Goal: Task Accomplishment & Management: Use online tool/utility

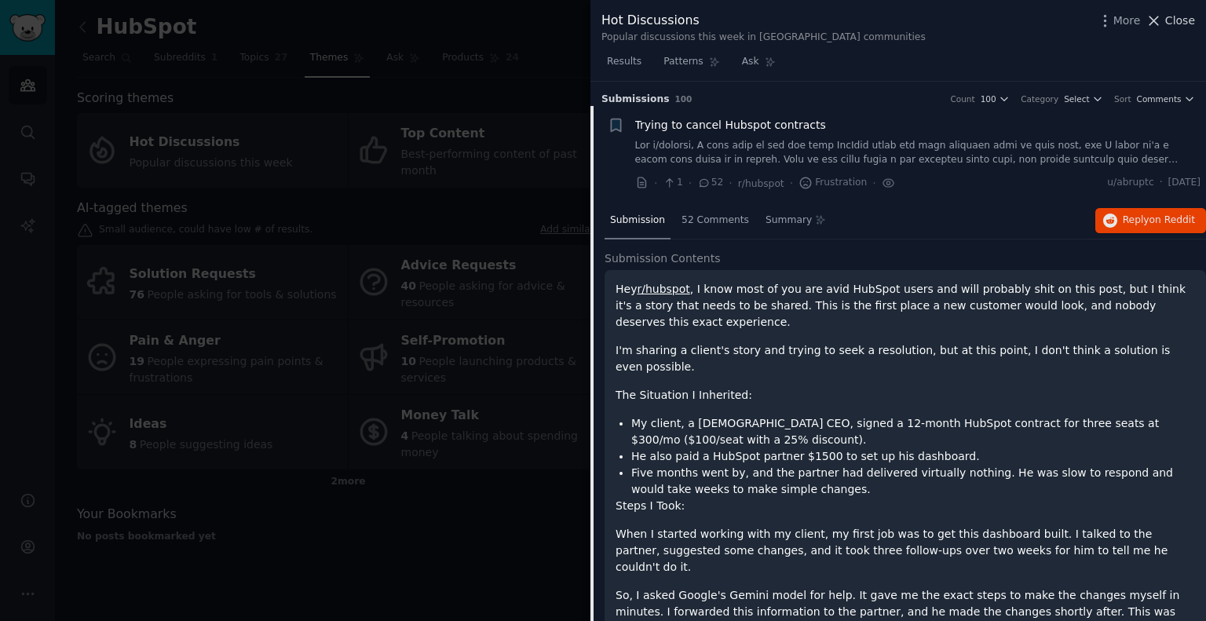
scroll to position [24, 0]
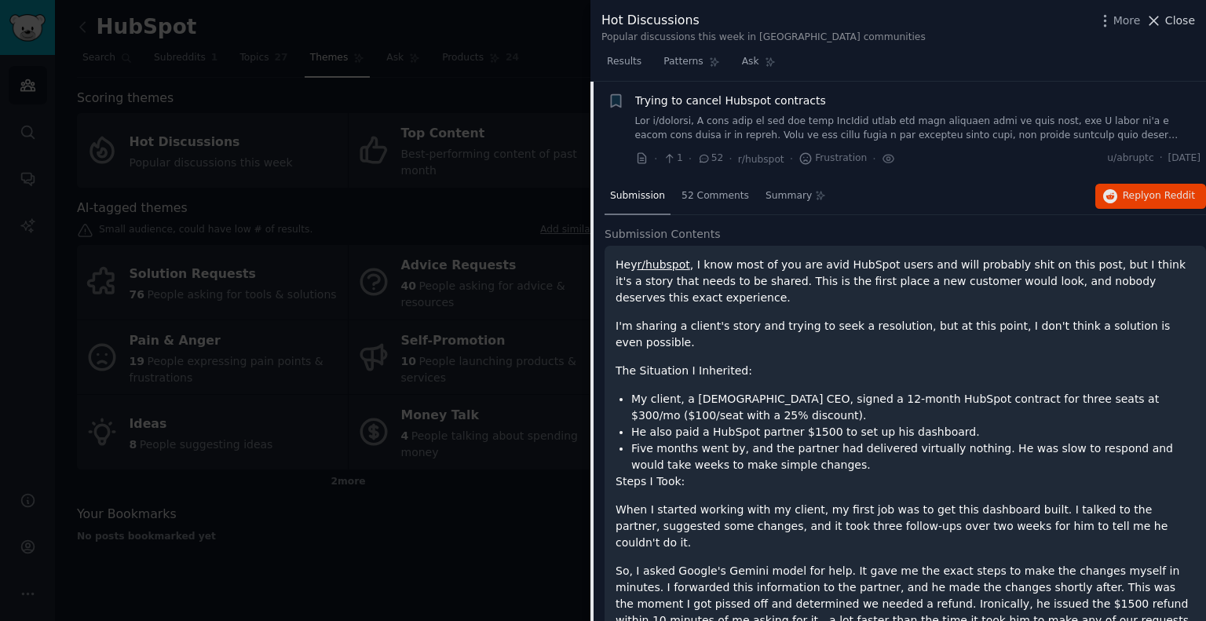
click at [1172, 14] on span "Close" at bounding box center [1180, 21] width 30 height 16
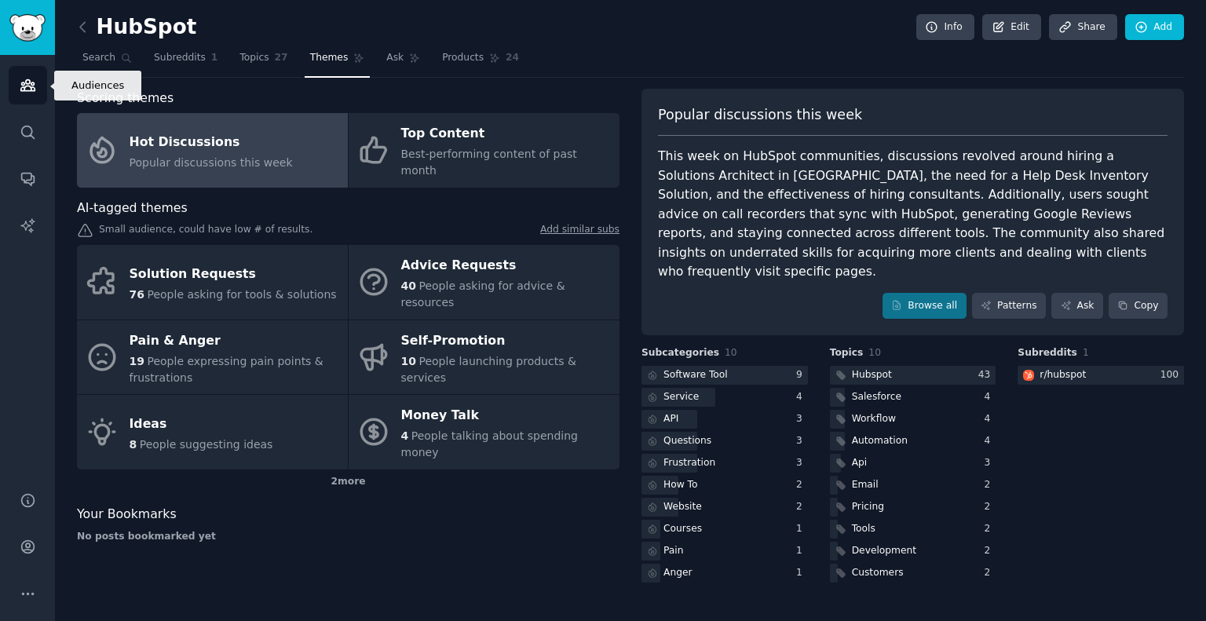
click at [22, 79] on icon "Sidebar" at bounding box center [28, 85] width 16 height 16
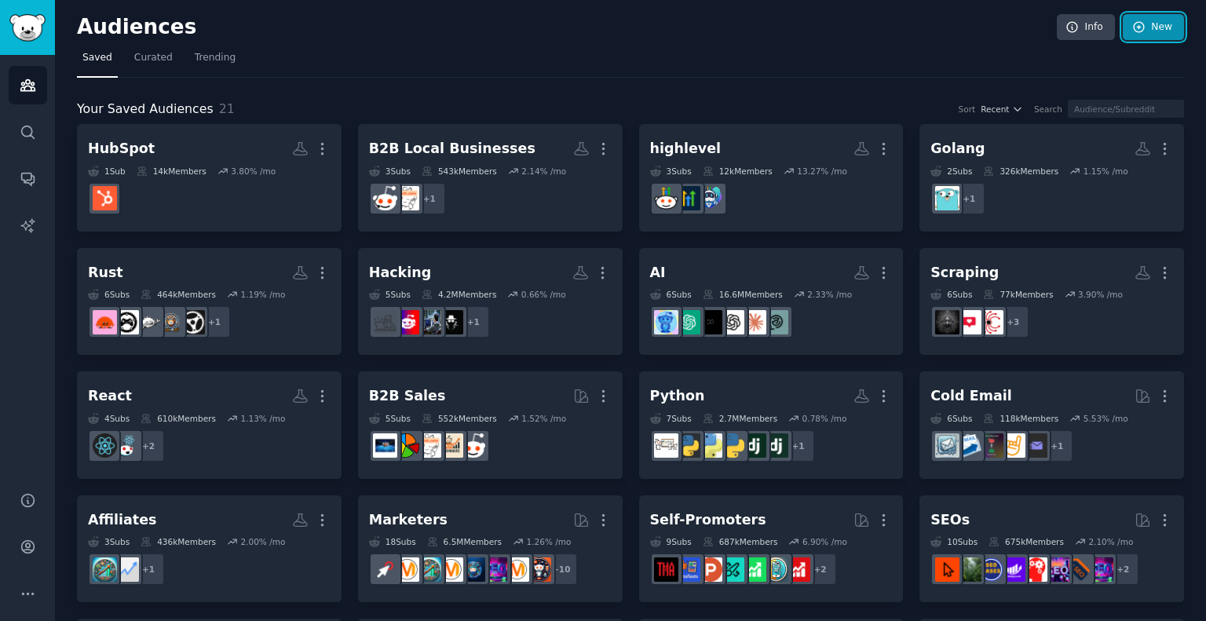
click at [1141, 21] on icon at bounding box center [1139, 27] width 14 height 14
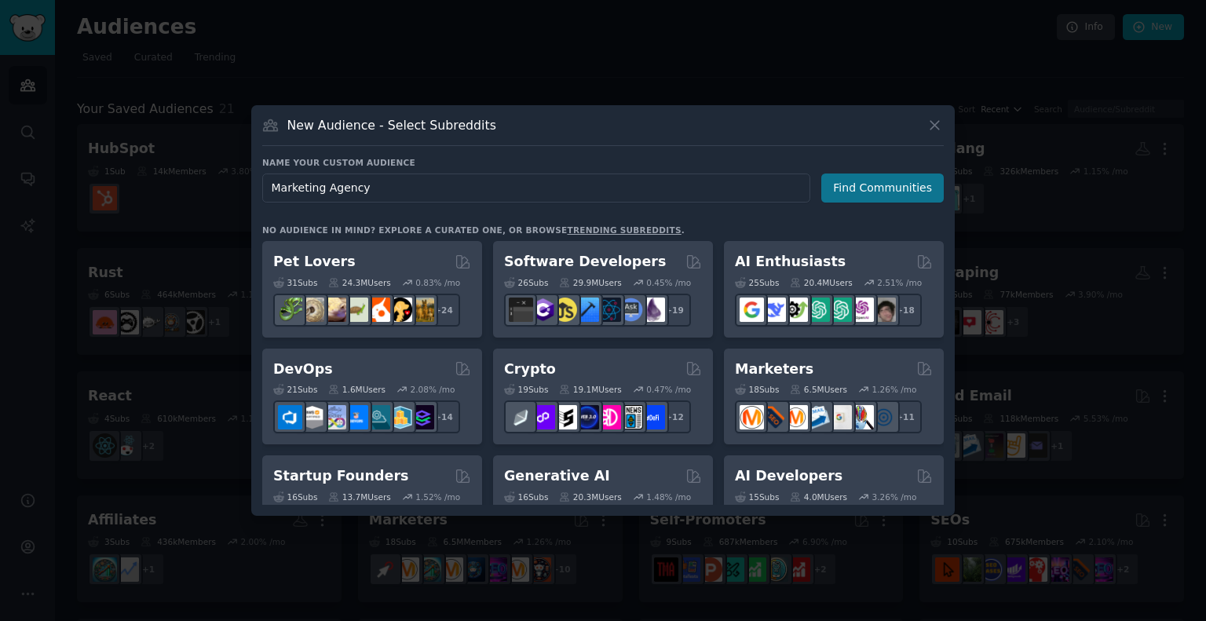
type input "Marketing Agency"
click at [864, 185] on button "Find Communities" at bounding box center [882, 188] width 122 height 29
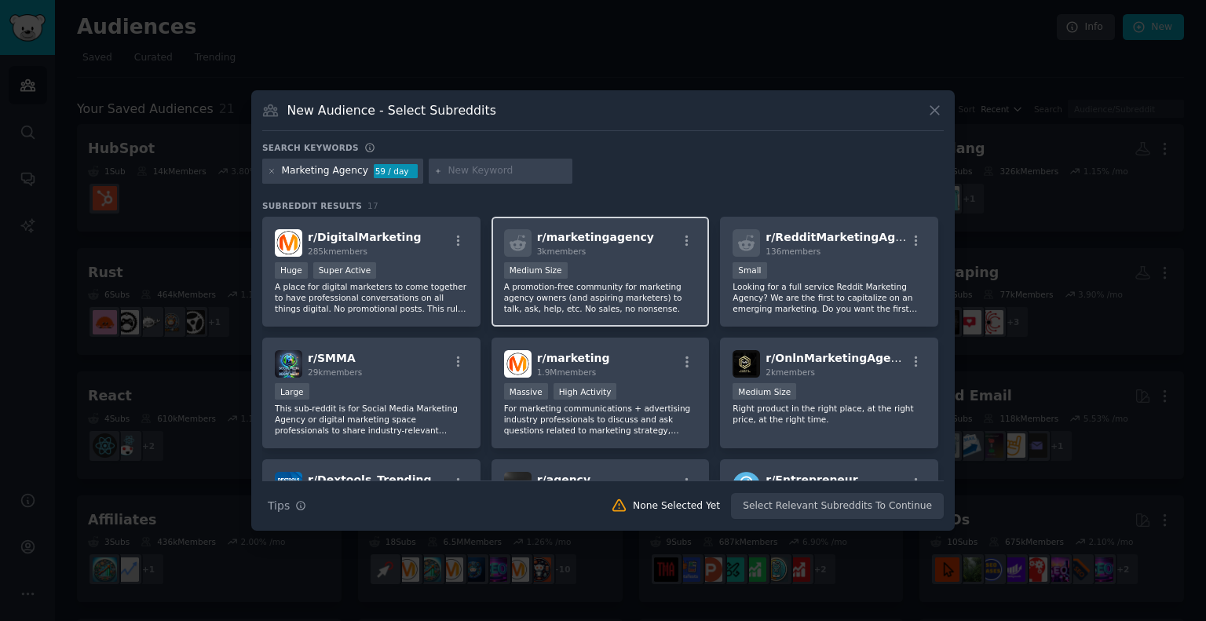
click at [615, 288] on p "A promotion-free community for marketing agency owners (and aspiring marketers)…" at bounding box center [600, 297] width 193 height 33
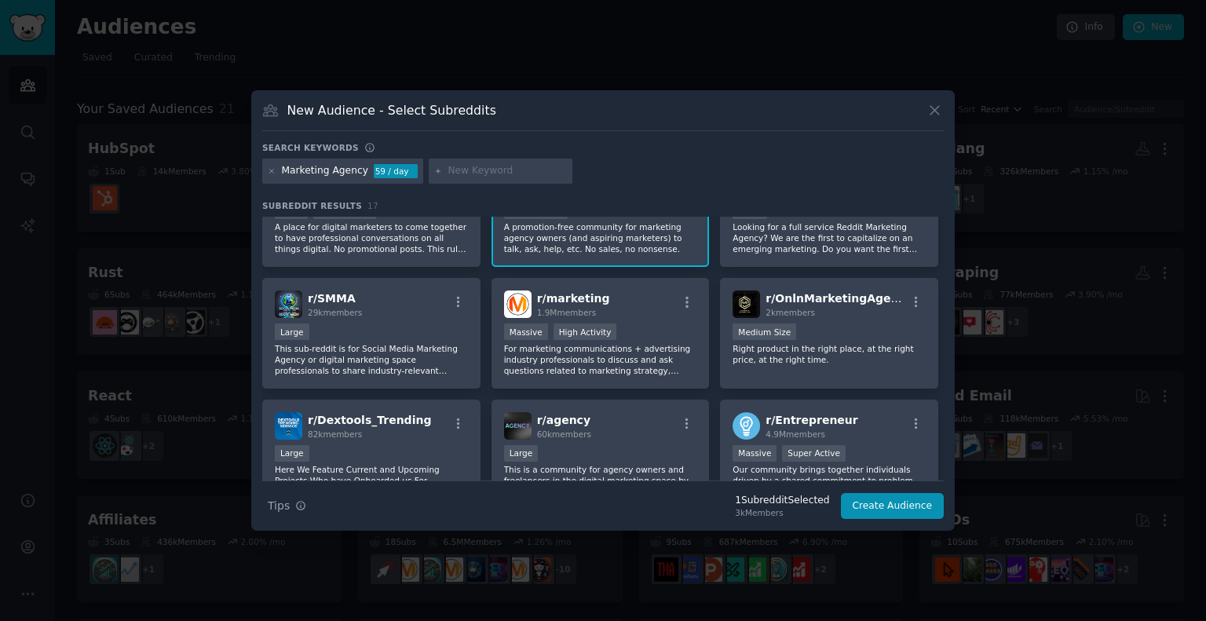
scroll to position [61, 0]
click at [391, 362] on p "This sub-reddit is for Social Media Marketing Agency or digital marketing space…" at bounding box center [371, 358] width 193 height 33
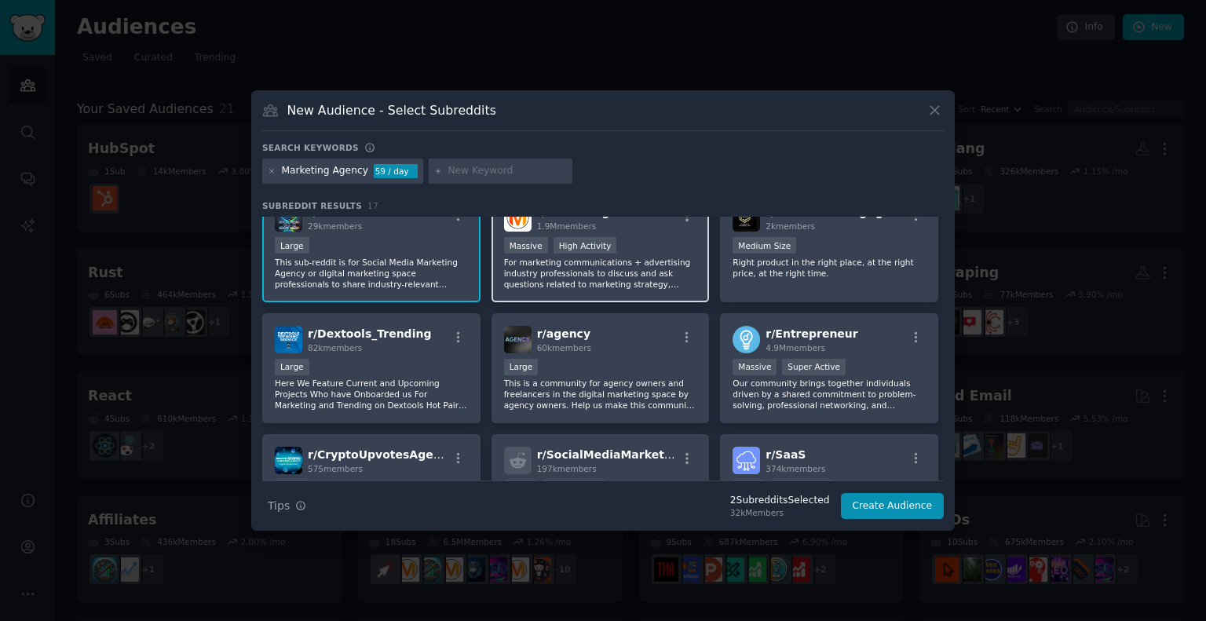
scroll to position [148, 0]
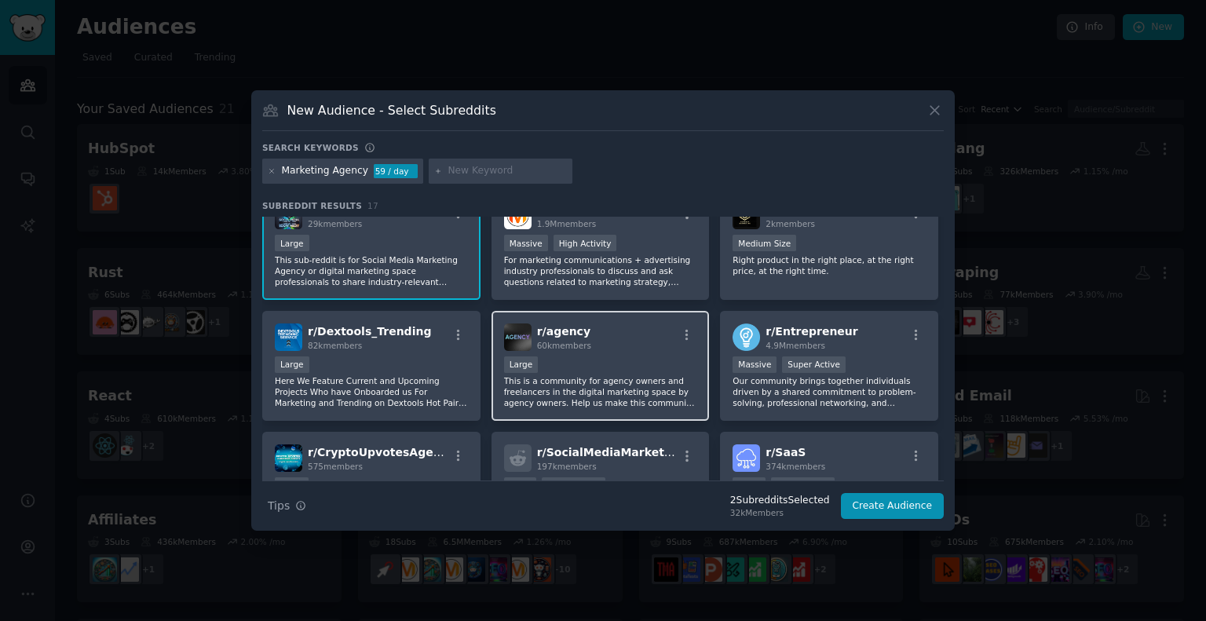
click at [606, 382] on p "This is a community for agency owners and freelancers in the digital marketing …" at bounding box center [600, 391] width 193 height 33
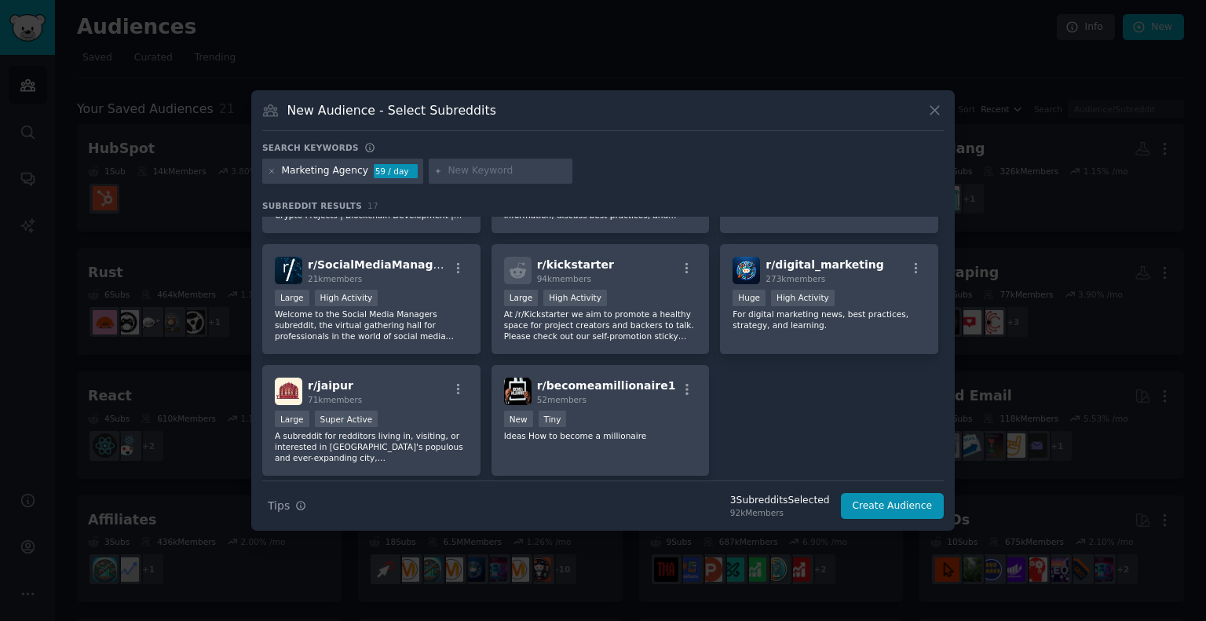
scroll to position [462, 0]
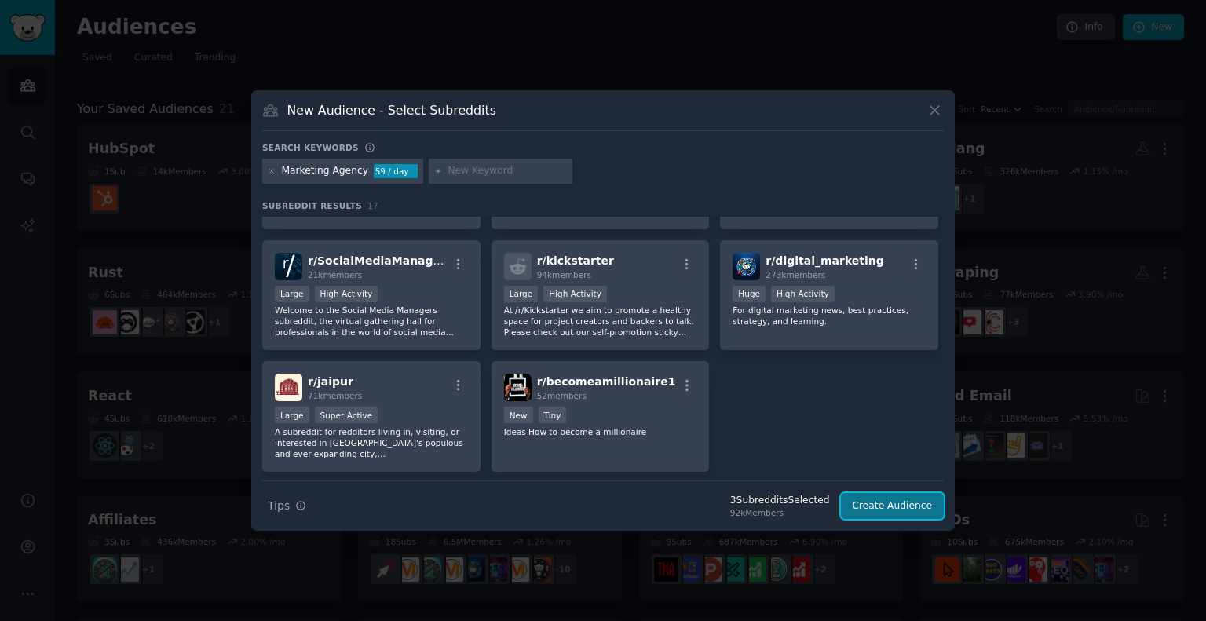
click at [890, 506] on button "Create Audience" at bounding box center [893, 506] width 104 height 27
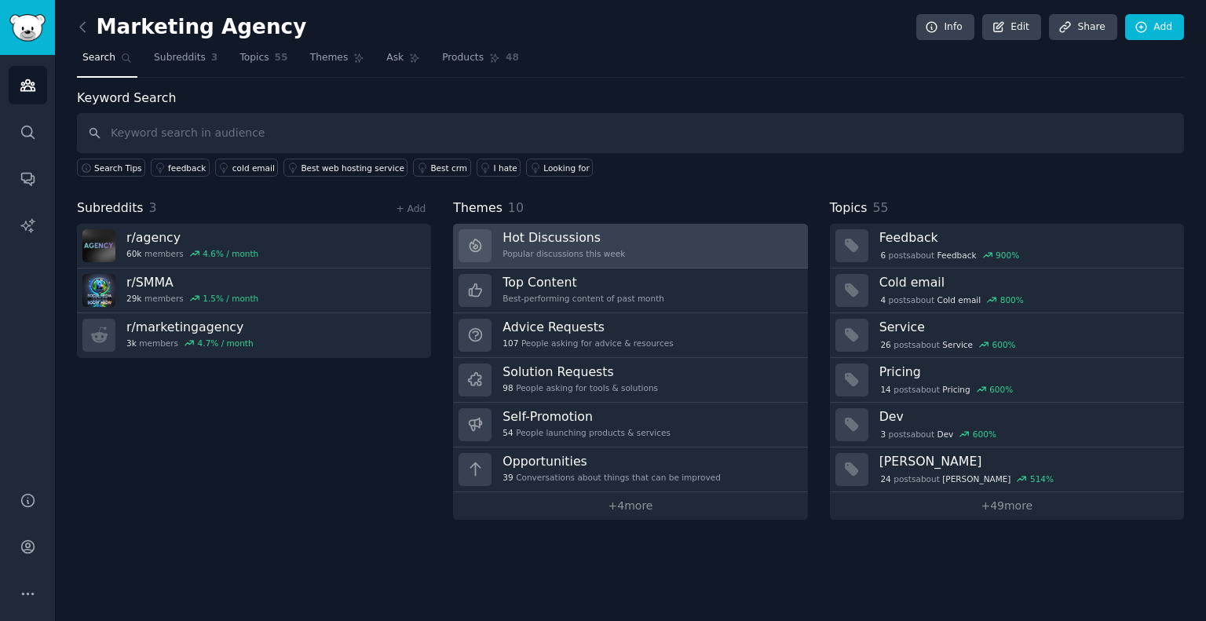
click at [541, 245] on div "Hot Discussions Popular discussions this week" at bounding box center [564, 245] width 122 height 33
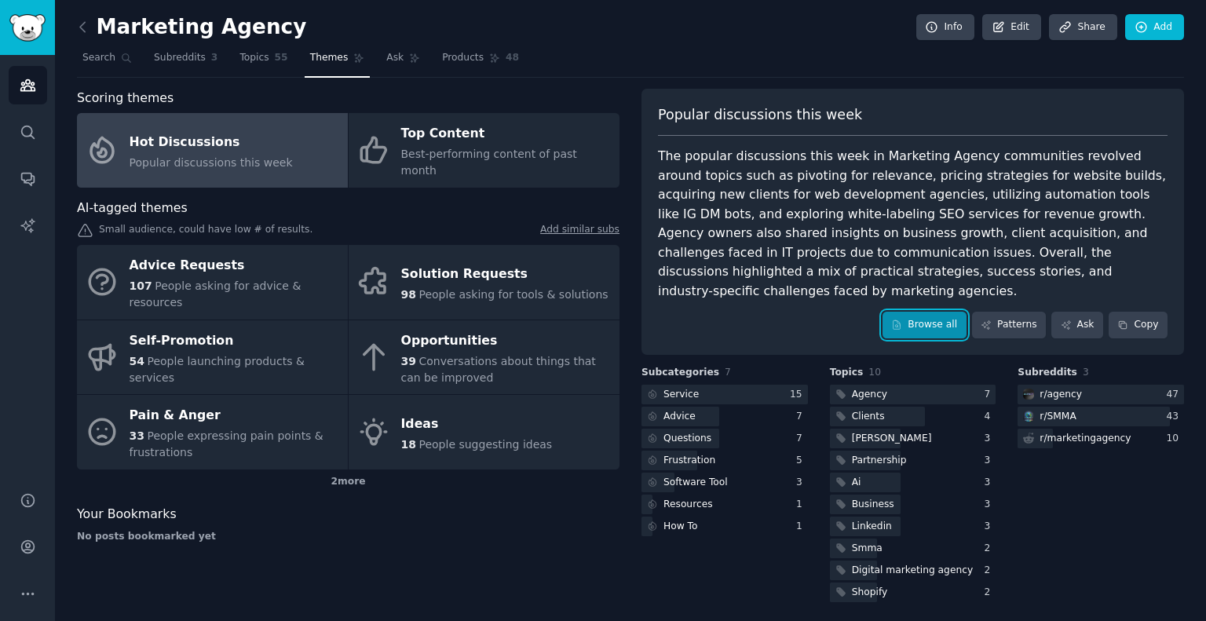
click at [943, 312] on link "Browse all" at bounding box center [925, 325] width 84 height 27
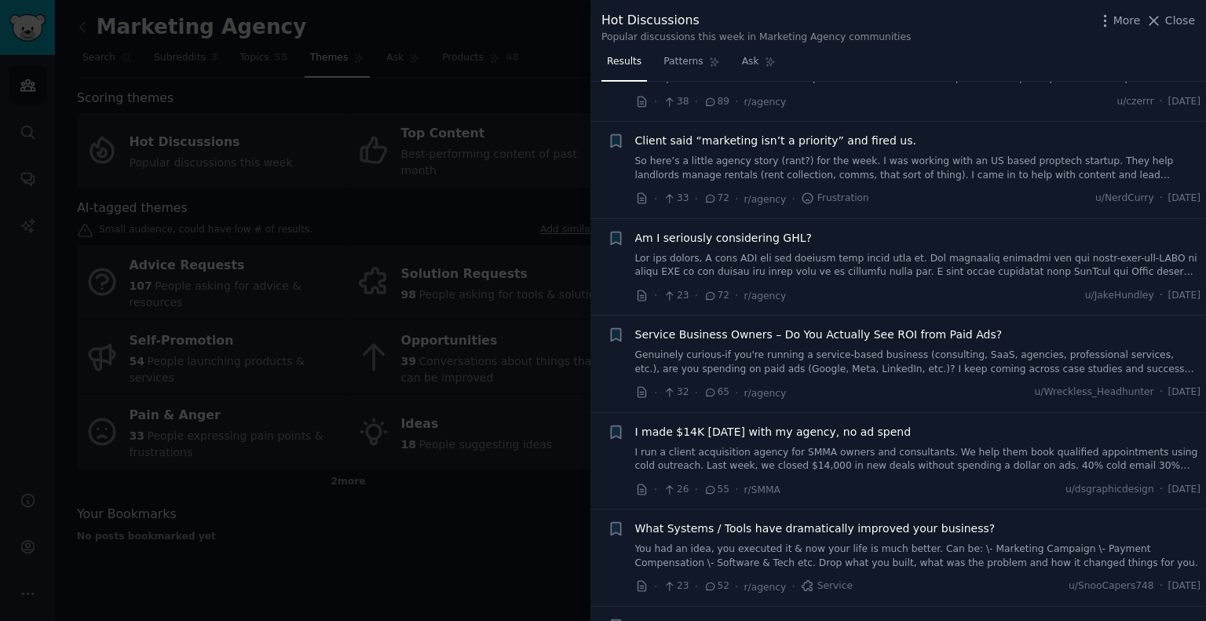
scroll to position [179, 0]
click at [1179, 20] on span "Close" at bounding box center [1180, 21] width 30 height 16
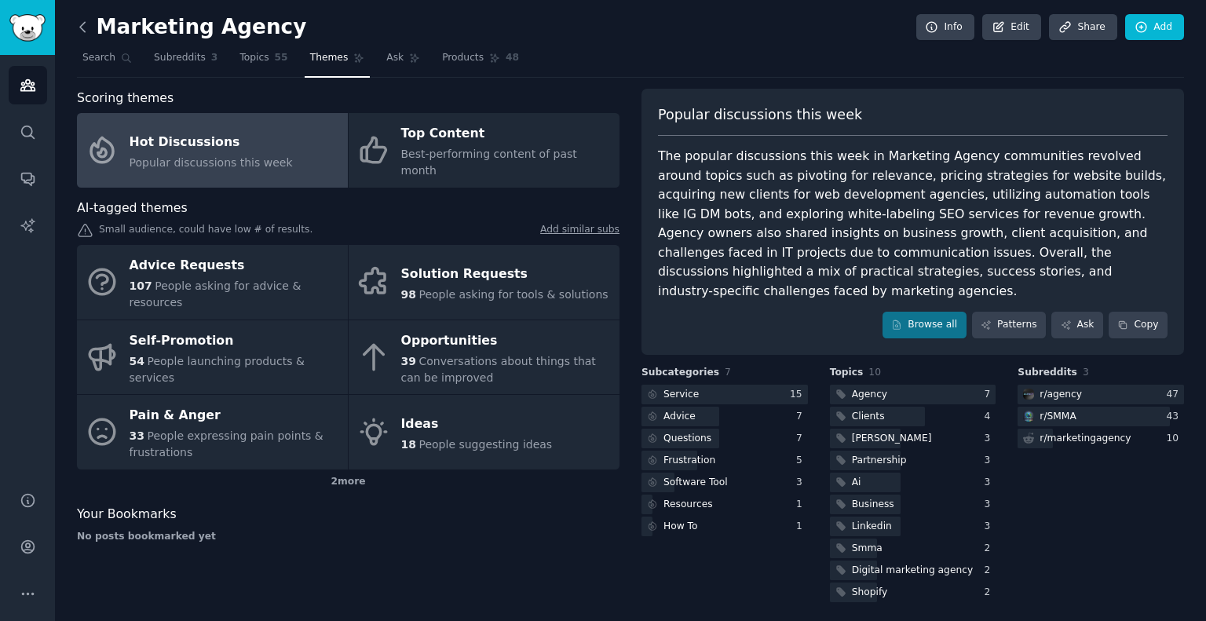
click at [82, 33] on icon at bounding box center [83, 27] width 16 height 16
